Goal: Task Accomplishment & Management: Complete application form

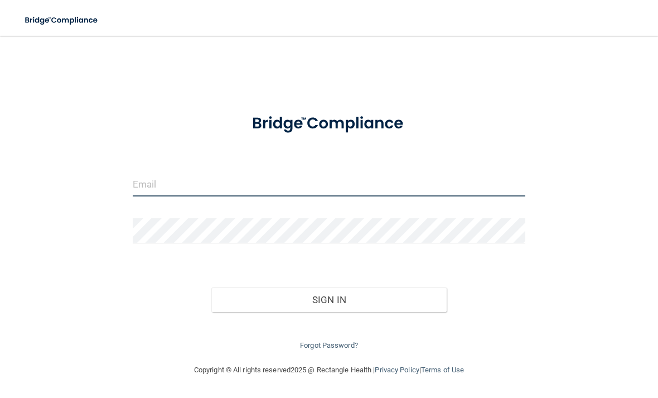
click at [185, 180] on input "email" at bounding box center [329, 183] width 393 height 25
type input "swolf@claritydermatology.com"
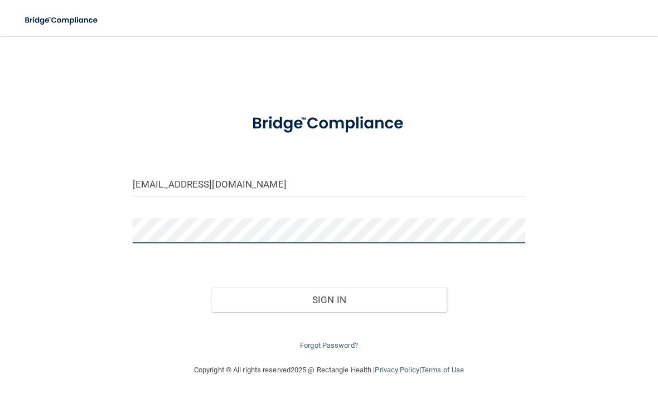
click at [329, 297] on button "Sign In" at bounding box center [328, 299] width 235 height 25
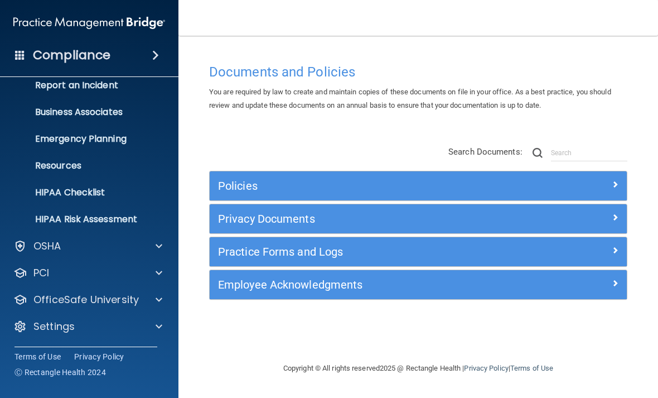
scroll to position [65, 0]
click at [147, 326] on div at bounding box center [157, 326] width 28 height 13
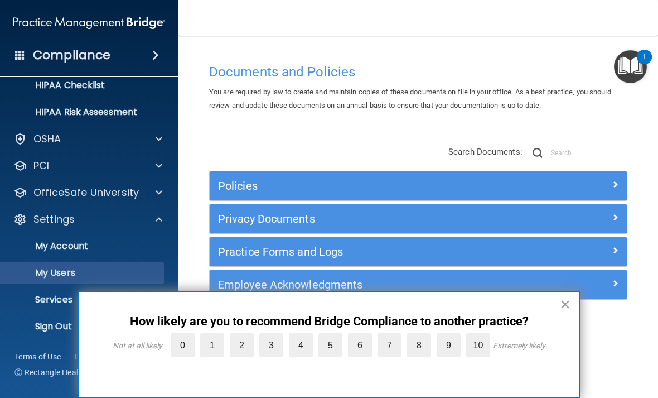
click at [59, 272] on p "My Users" at bounding box center [83, 272] width 152 height 11
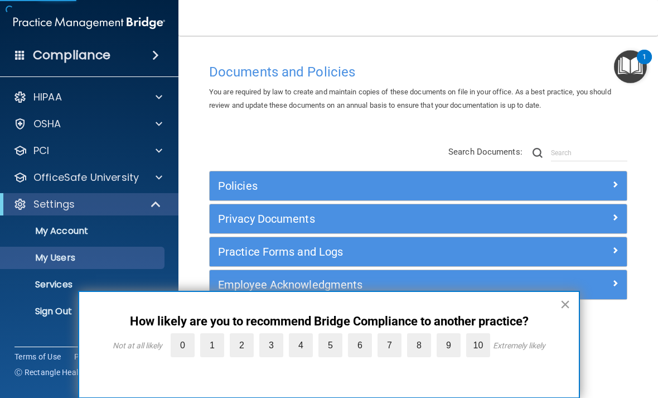
click at [567, 305] on button "×" at bounding box center [565, 304] width 11 height 18
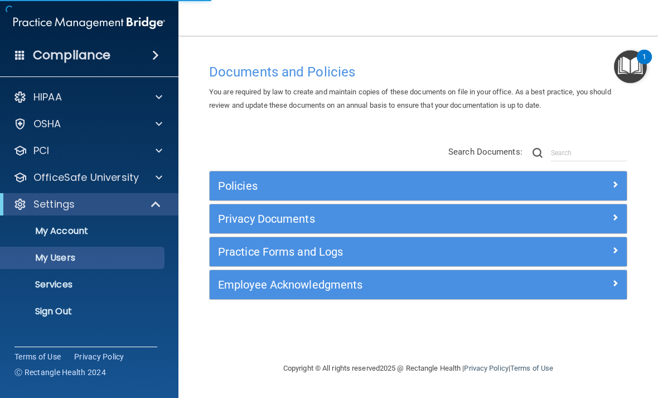
select select "20"
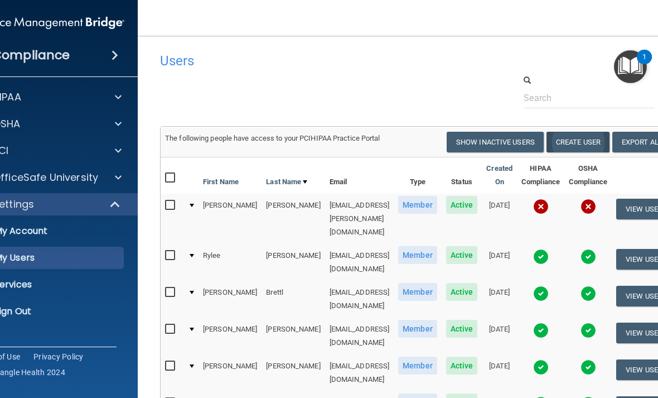
click at [598, 137] on button "Create User" at bounding box center [578, 142] width 63 height 21
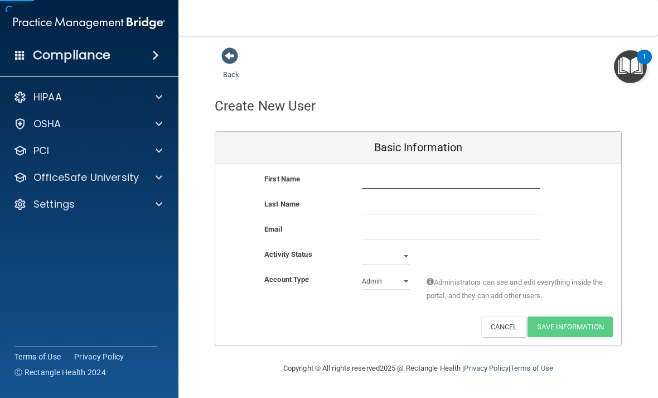
click at [434, 172] on input "text" at bounding box center [451, 180] width 178 height 17
type input "Kevin"
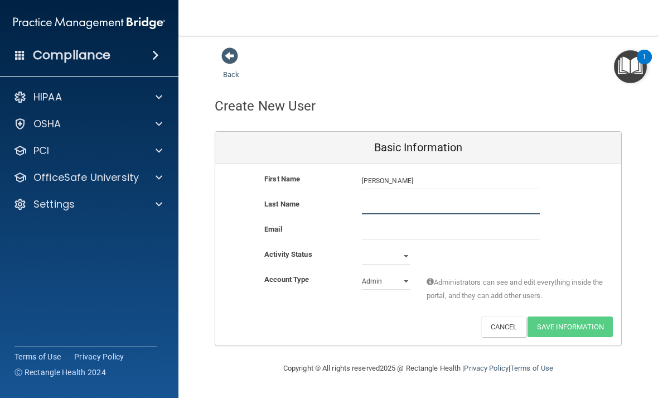
click at [411, 211] on input "text" at bounding box center [451, 205] width 178 height 17
type input "McLaurin"
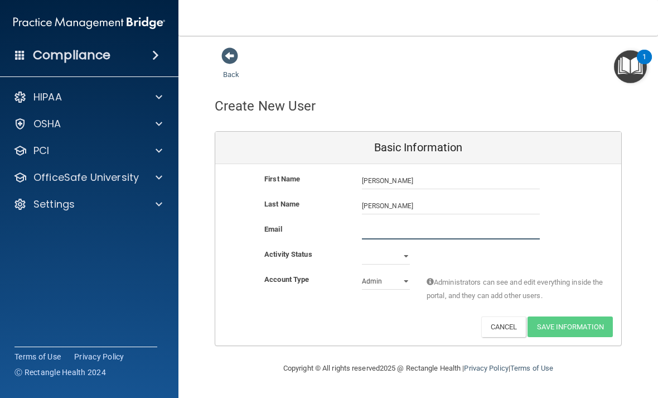
click at [387, 227] on input "email" at bounding box center [451, 231] width 178 height 17
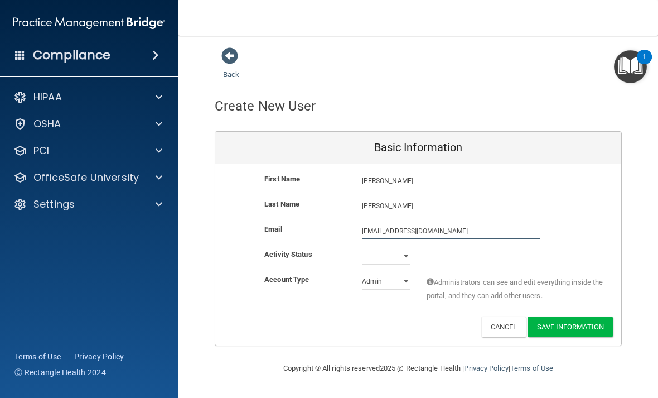
type input "kevmacc3@gmail.com"
click at [401, 249] on select "Active Inactive" at bounding box center [386, 256] width 48 height 17
select select "active"
click at [402, 275] on select "Admin Member" at bounding box center [386, 281] width 48 height 17
select select "practice_member"
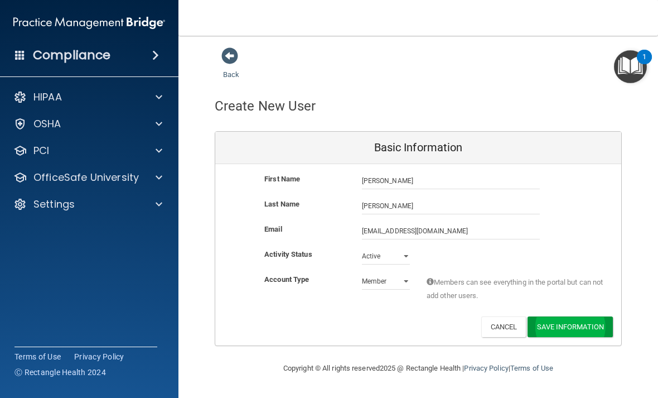
click at [575, 316] on button "Save Information" at bounding box center [570, 326] width 85 height 21
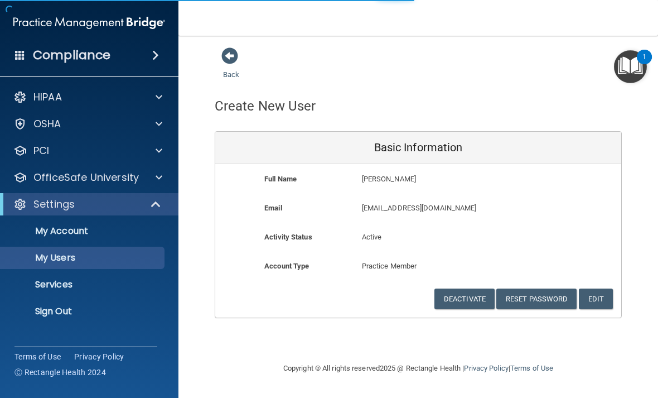
select select "20"
